Goal: Information Seeking & Learning: Learn about a topic

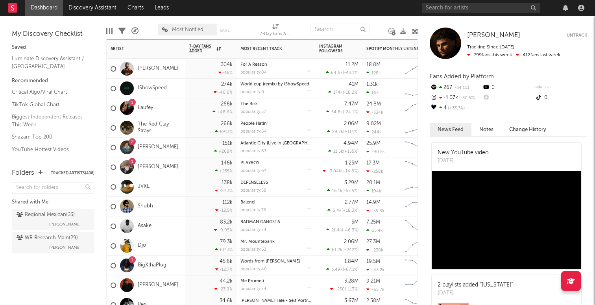
click at [198, 150] on div "151k +268 %" at bounding box center [210, 147] width 43 height 19
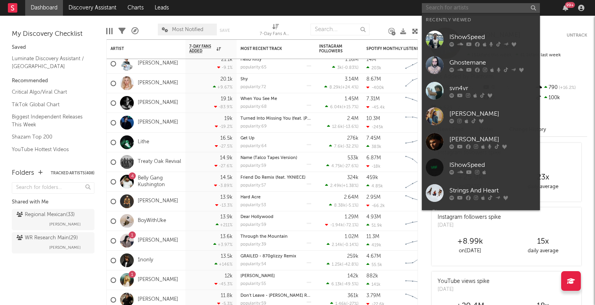
click at [471, 11] on input "text" at bounding box center [481, 8] width 118 height 10
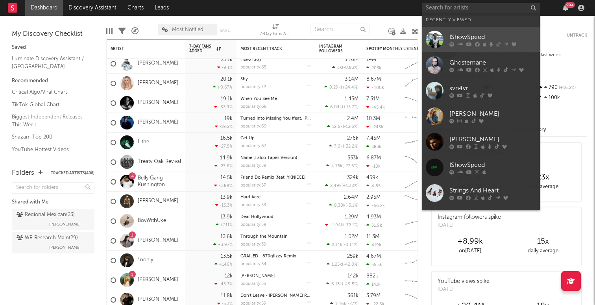
click at [477, 41] on div "IShowSpeed" at bounding box center [492, 36] width 87 height 9
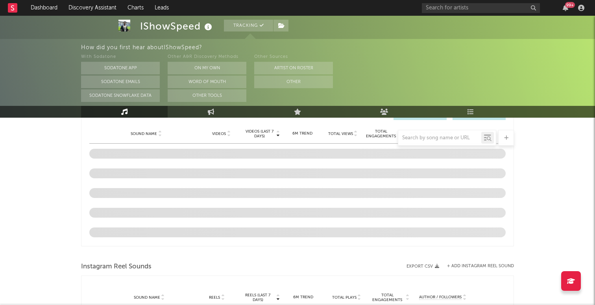
select select "6m"
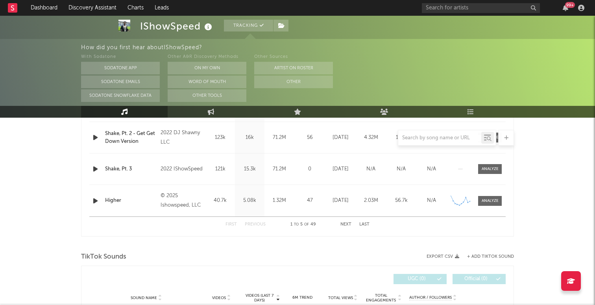
scroll to position [523, 0]
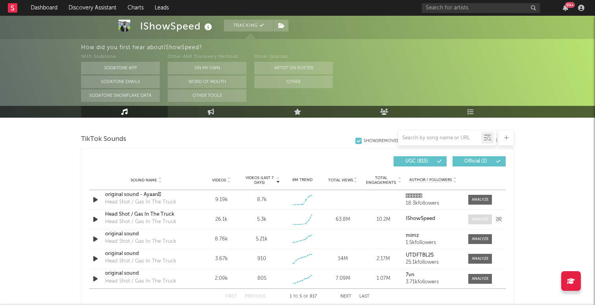
click at [477, 221] on div at bounding box center [480, 219] width 17 height 6
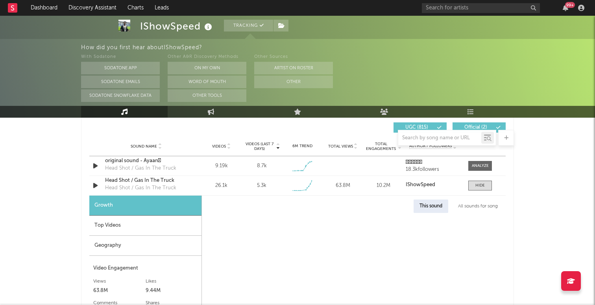
select select "1w"
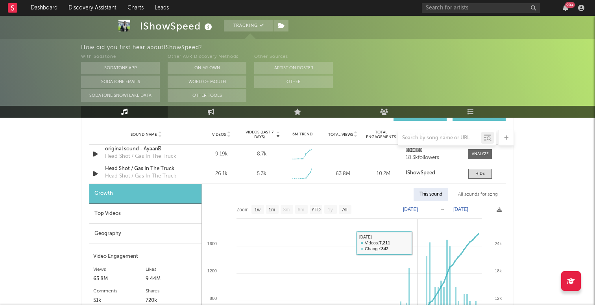
scroll to position [570, 0]
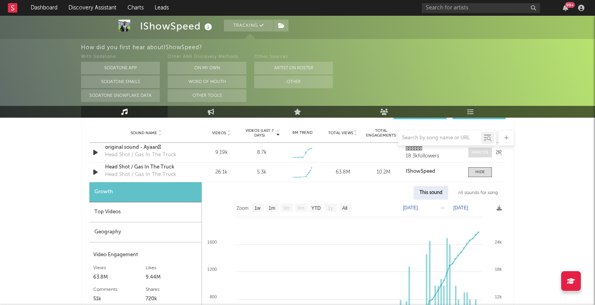
click at [478, 156] on span at bounding box center [480, 153] width 24 height 10
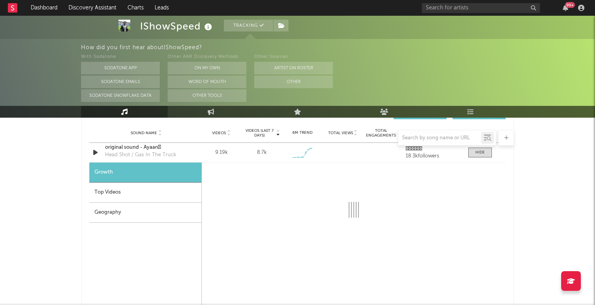
select select "1w"
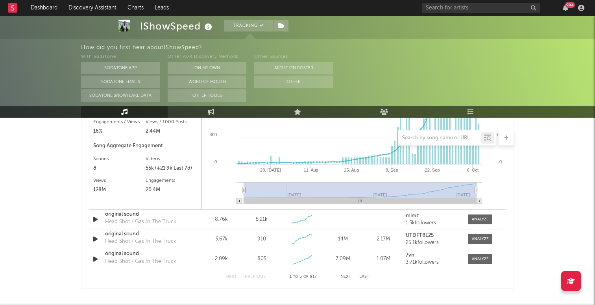
scroll to position [992, 0]
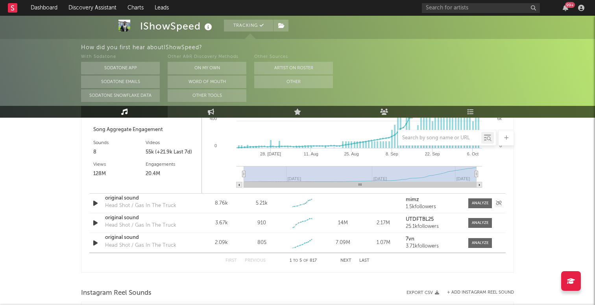
click at [485, 194] on div "Sound Name original sound Head Shot / Gas In The Truck Videos 8.76k Videos (las…" at bounding box center [297, 203] width 416 height 19
click at [484, 198] on div "Sound Name original sound Head Shot / Gas In The Truck Videos 8.76k Videos (las…" at bounding box center [297, 203] width 416 height 19
click at [483, 202] on div at bounding box center [480, 203] width 17 height 6
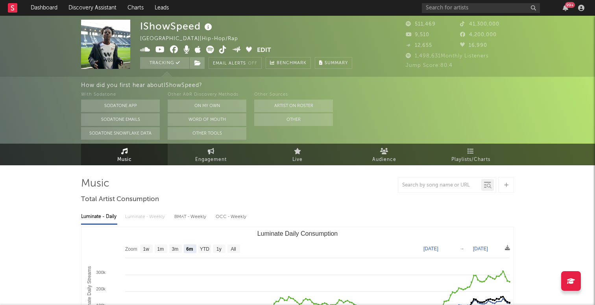
scroll to position [0, 0]
